Goal: Share content

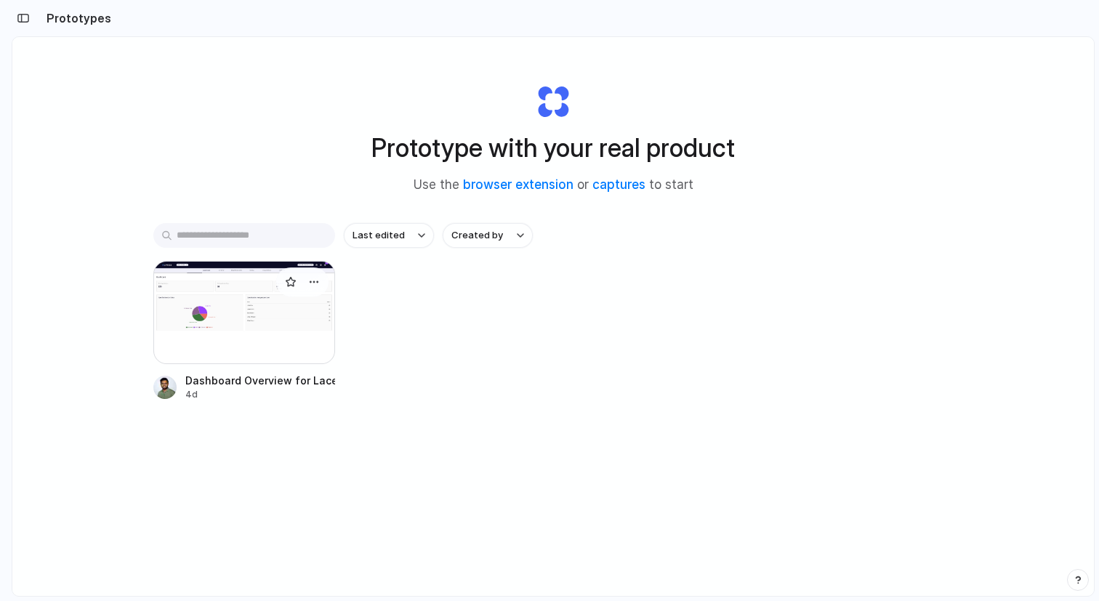
click at [294, 328] on div at bounding box center [244, 312] width 182 height 103
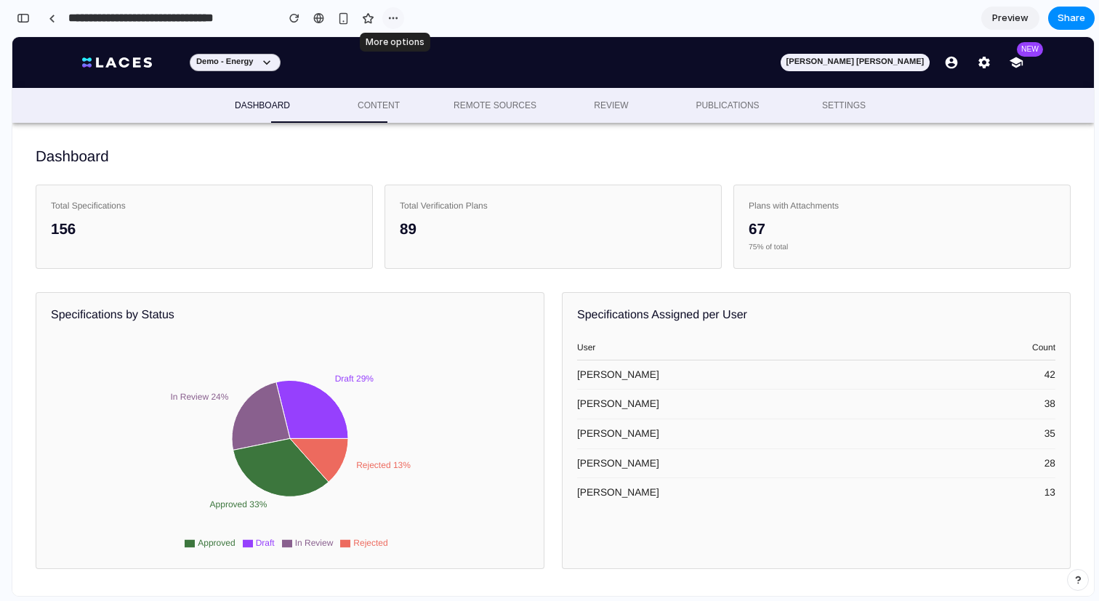
click at [387, 15] on div "button" at bounding box center [393, 18] width 12 height 12
click at [516, 30] on div "Duplicate Delete" at bounding box center [549, 300] width 1099 height 601
click at [1063, 20] on span "Share" at bounding box center [1072, 18] width 28 height 15
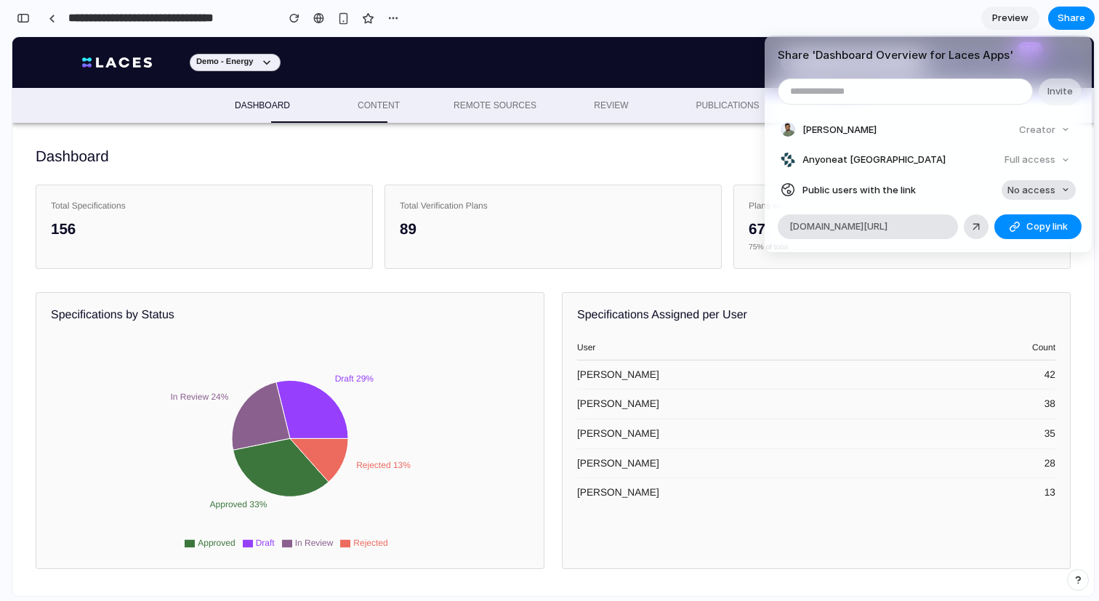
click at [1021, 185] on span "No access" at bounding box center [1032, 190] width 48 height 15
click at [1006, 248] on span "Full access" at bounding box center [1018, 244] width 51 height 15
click at [1015, 228] on div "button" at bounding box center [1015, 227] width 12 height 12
